Goal: Navigation & Orientation: Find specific page/section

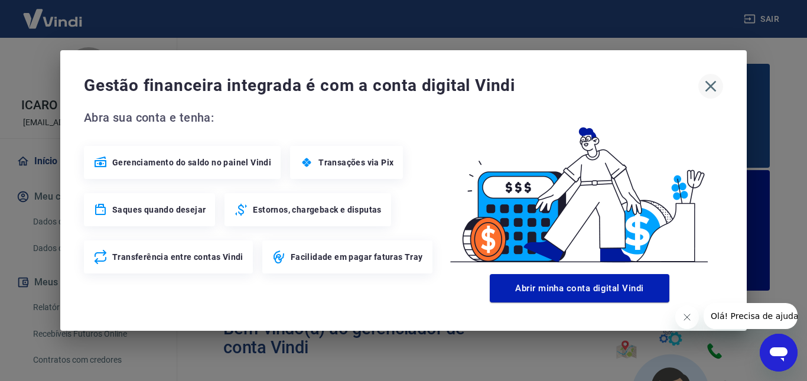
click at [711, 83] on icon "button" at bounding box center [710, 86] width 19 height 19
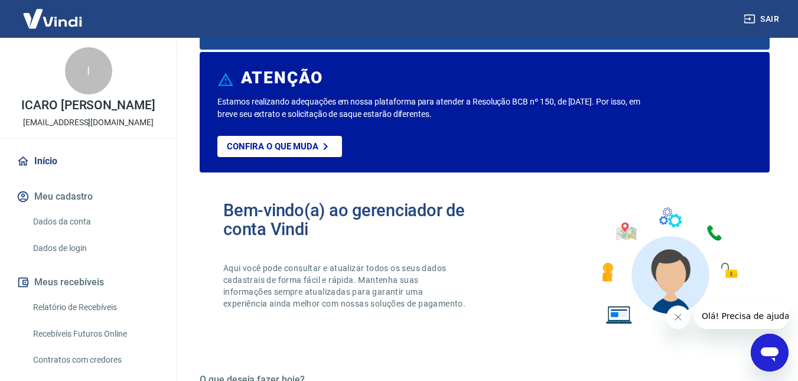
click at [64, 21] on img at bounding box center [52, 19] width 77 height 36
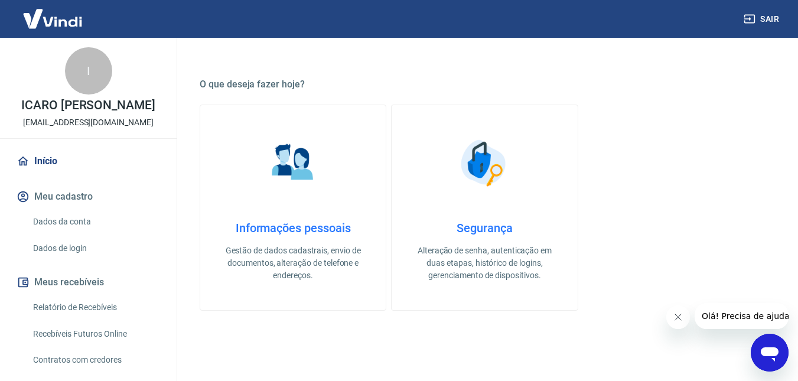
click at [113, 100] on p "ICARO [PERSON_NAME]" at bounding box center [88, 105] width 134 height 12
click at [96, 70] on div "I" at bounding box center [88, 70] width 47 height 47
